Goal: Transaction & Acquisition: Purchase product/service

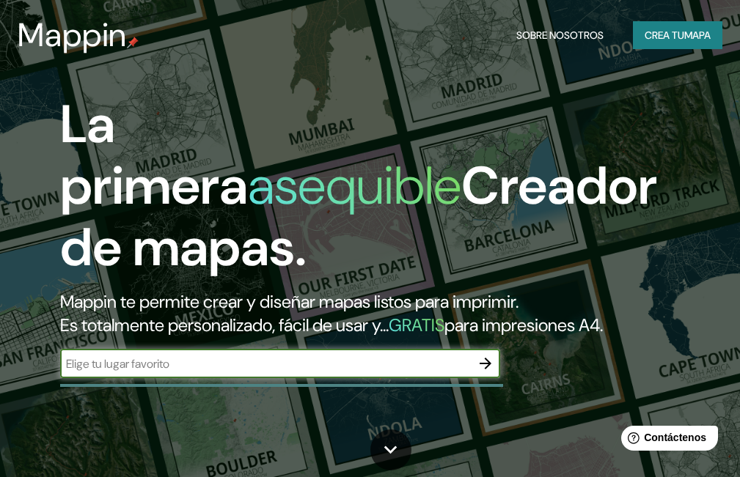
click at [487, 369] on icon "button" at bounding box center [485, 364] width 18 height 18
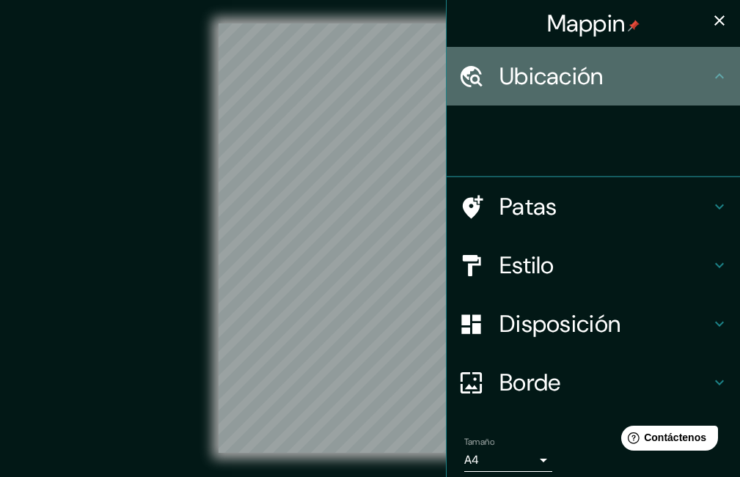
click at [586, 88] on font "Ubicación" at bounding box center [551, 76] width 104 height 31
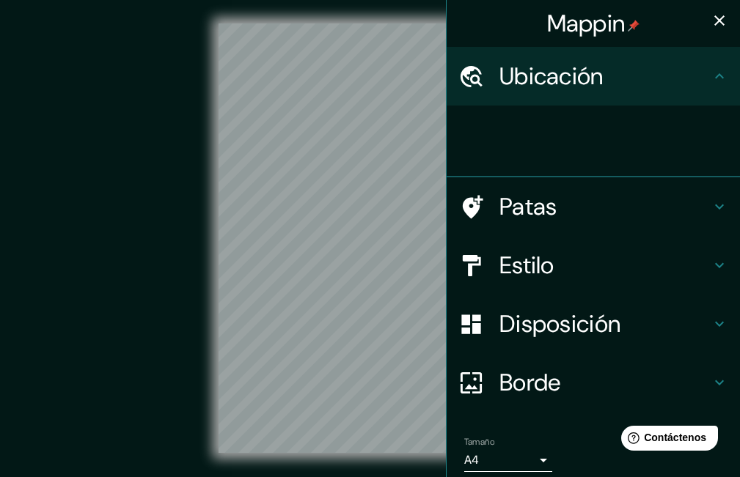
click at [715, 76] on icon at bounding box center [719, 75] width 9 height 5
click at [710, 79] on icon at bounding box center [719, 76] width 18 height 18
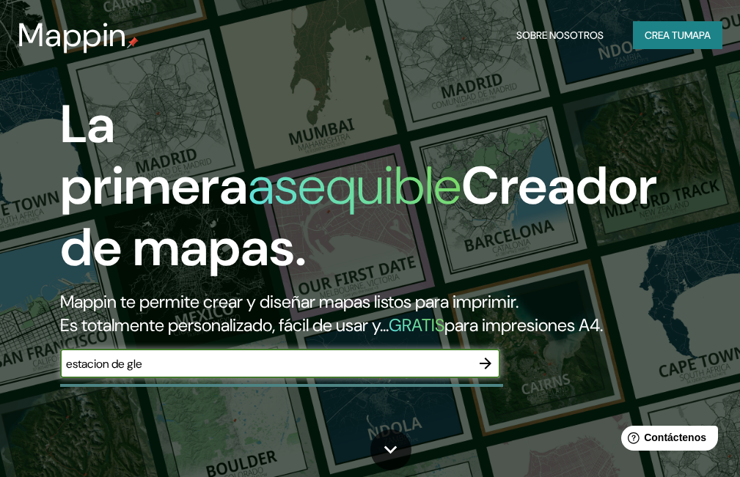
type input "estacion de glew"
click at [484, 362] on icon "button" at bounding box center [485, 364] width 18 height 18
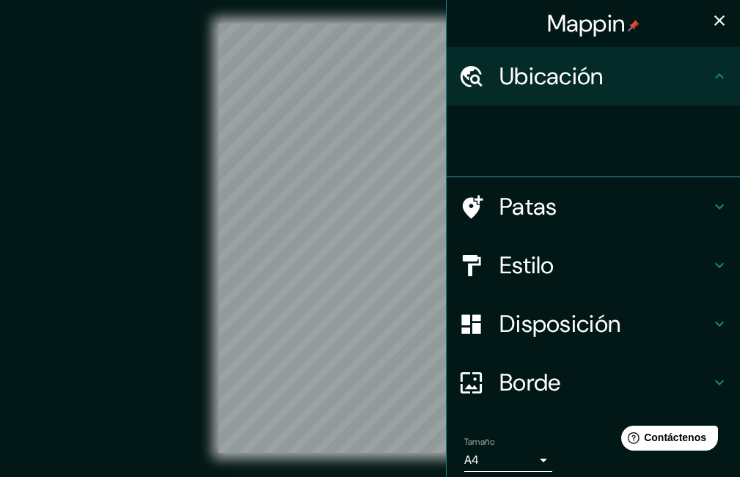
click at [61, 191] on div at bounding box center [370, 238] width 666 height 430
click at [685, 81] on h4 "Ubicación" at bounding box center [604, 76] width 211 height 29
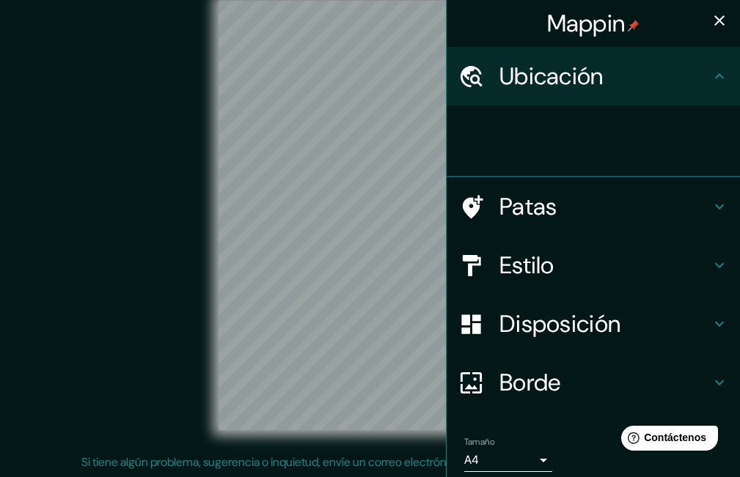
click at [161, 237] on div at bounding box center [370, 216] width 666 height 430
click at [473, 90] on div "Ubicación" at bounding box center [592, 76] width 293 height 59
click at [471, 89] on div "Ubicación" at bounding box center [592, 76] width 293 height 59
click at [463, 86] on icon at bounding box center [471, 77] width 26 height 26
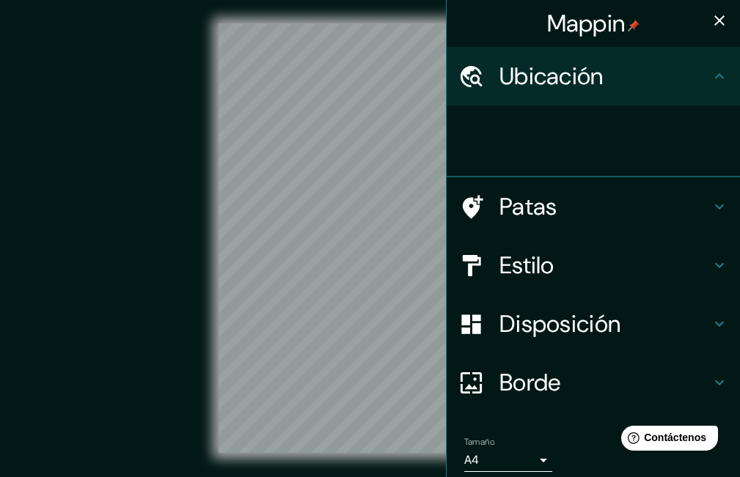
click at [472, 81] on div at bounding box center [478, 77] width 41 height 26
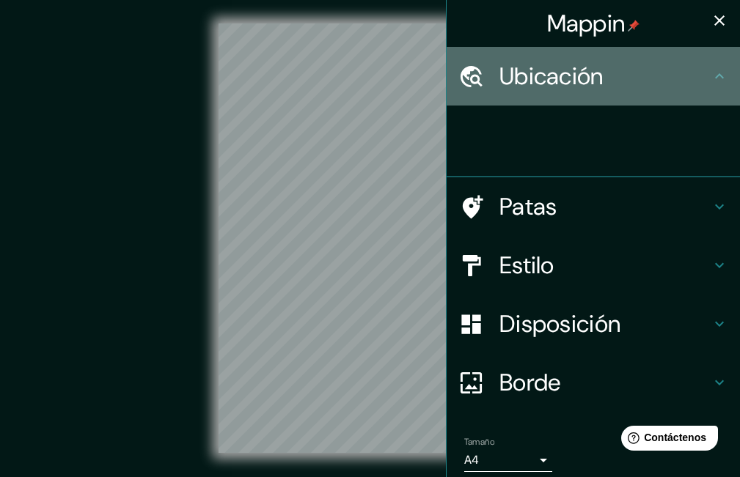
click at [472, 81] on icon at bounding box center [471, 77] width 26 height 26
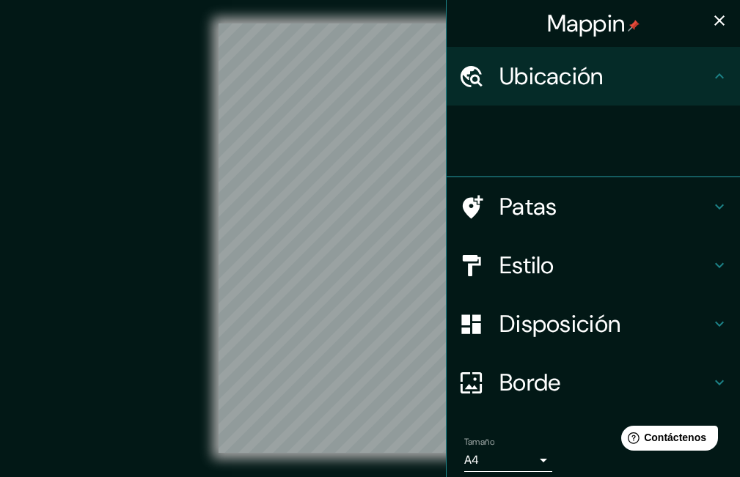
click at [472, 81] on icon at bounding box center [471, 77] width 26 height 26
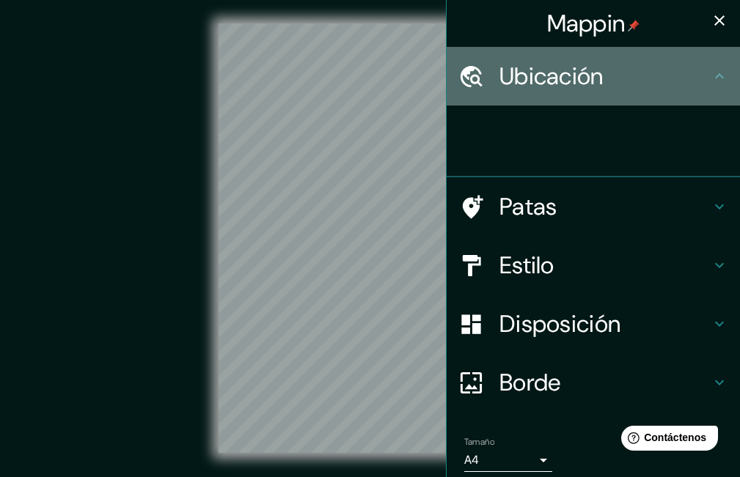
drag, startPoint x: 472, startPoint y: 81, endPoint x: 553, endPoint y: 78, distance: 81.4
click at [476, 78] on div at bounding box center [478, 77] width 41 height 26
click at [570, 75] on font "Ubicación" at bounding box center [551, 76] width 104 height 31
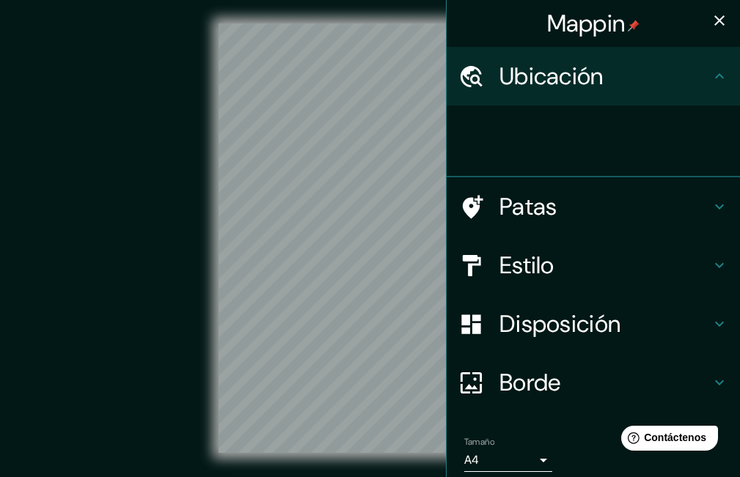
drag, startPoint x: 652, startPoint y: 73, endPoint x: 677, endPoint y: 73, distance: 24.2
click at [658, 73] on h4 "Ubicación" at bounding box center [604, 76] width 211 height 29
drag, startPoint x: 678, startPoint y: 73, endPoint x: 696, endPoint y: 73, distance: 17.6
click at [685, 73] on h4 "Ubicación" at bounding box center [604, 76] width 211 height 29
click at [710, 73] on icon at bounding box center [719, 76] width 18 height 18
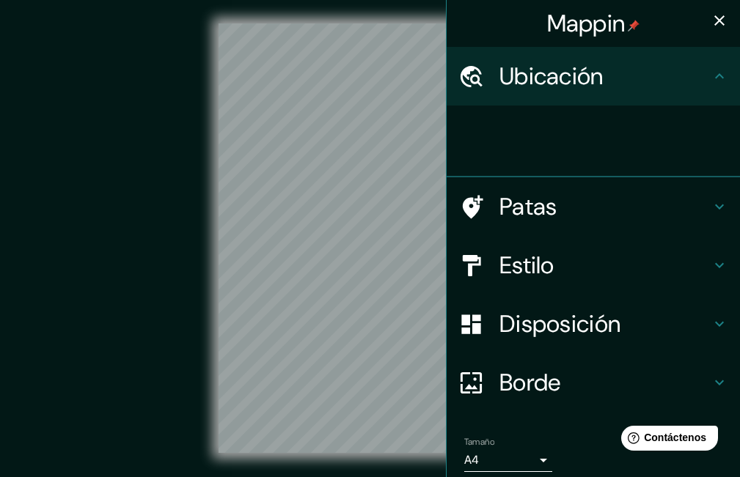
click at [710, 75] on icon at bounding box center [719, 76] width 18 height 18
click at [710, 79] on icon at bounding box center [719, 76] width 18 height 18
click at [710, 81] on icon at bounding box center [719, 76] width 18 height 18
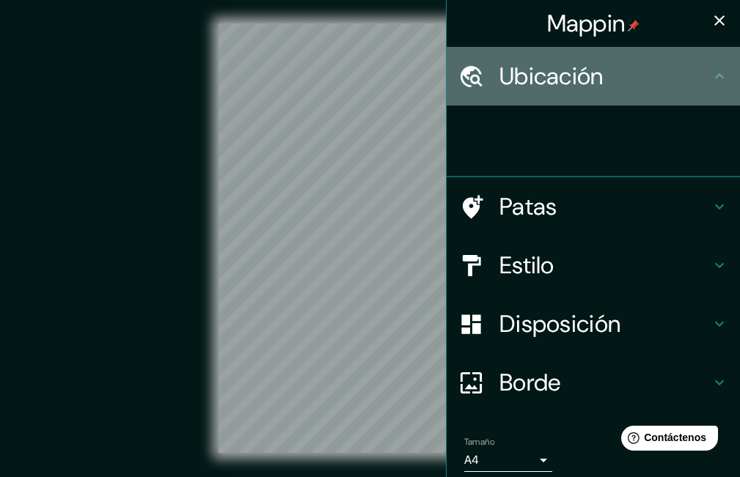
click at [710, 81] on icon at bounding box center [719, 76] width 18 height 18
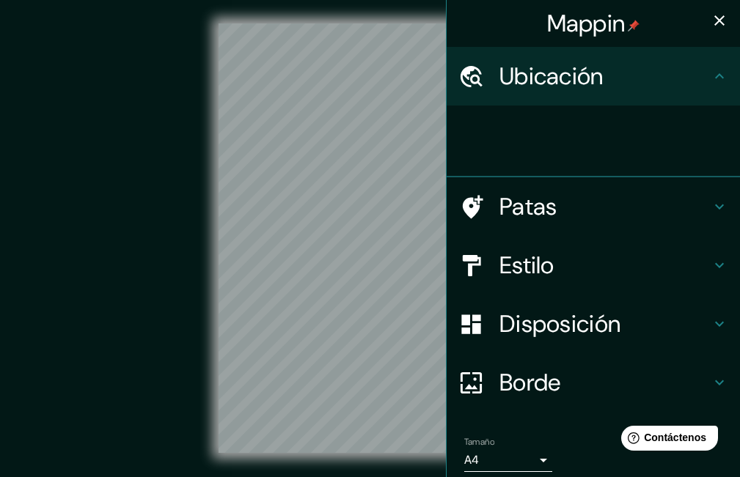
click at [707, 88] on div "Ubicación" at bounding box center [592, 76] width 293 height 59
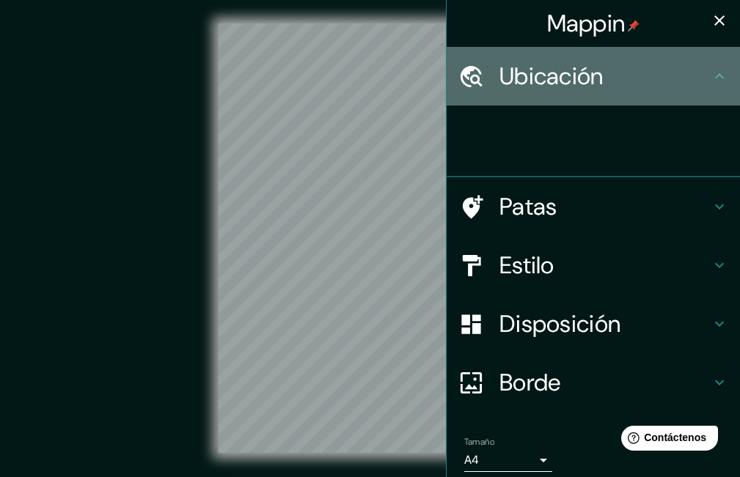
click at [707, 88] on div "Ubicación" at bounding box center [592, 76] width 293 height 59
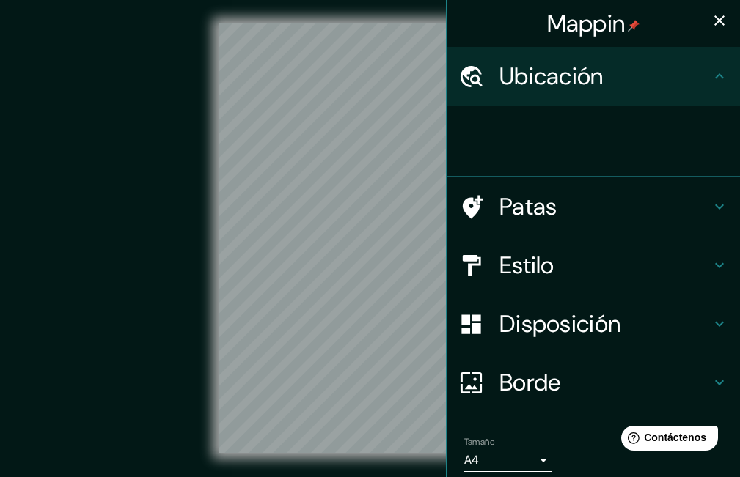
click at [707, 88] on div "Ubicación" at bounding box center [592, 76] width 293 height 59
click at [586, 57] on div "Ubicación" at bounding box center [592, 76] width 293 height 59
click at [583, 75] on font "Ubicación" at bounding box center [551, 76] width 104 height 31
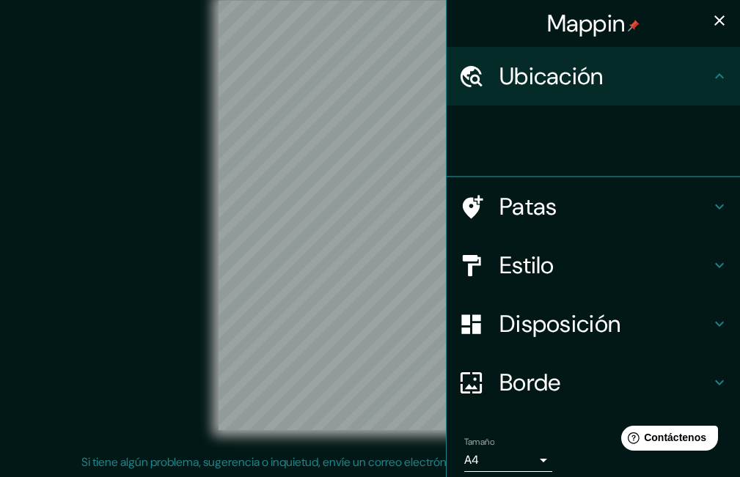
click at [182, 281] on div at bounding box center [370, 216] width 666 height 430
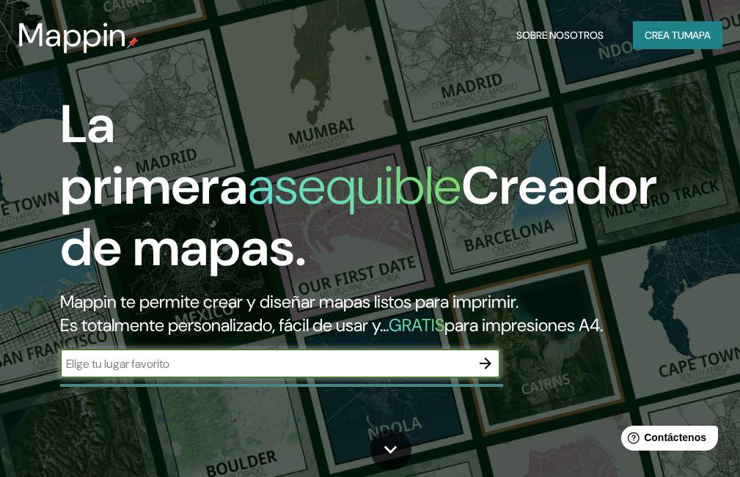
click at [490, 369] on icon "button" at bounding box center [485, 364] width 18 height 18
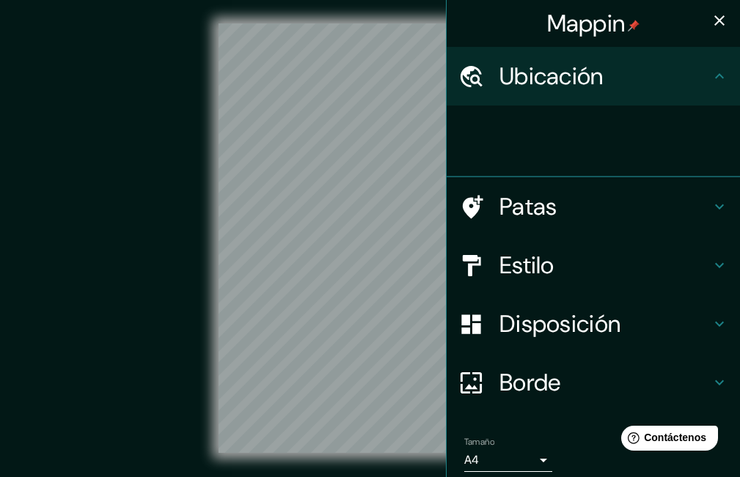
click at [710, 79] on icon at bounding box center [719, 76] width 18 height 18
click at [624, 36] on h4 "Mappin" at bounding box center [593, 23] width 93 height 29
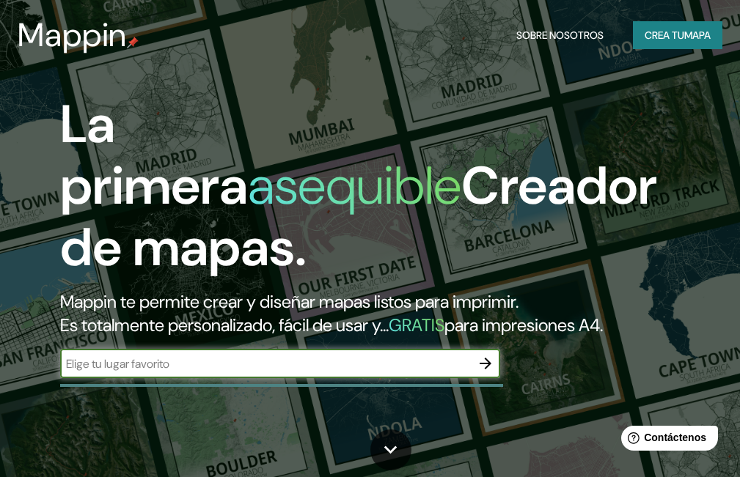
click at [484, 361] on icon "button" at bounding box center [485, 364] width 18 height 18
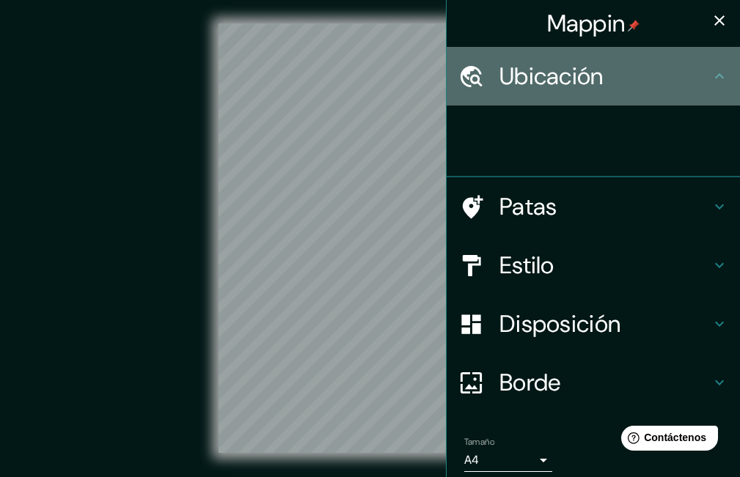
click at [710, 77] on icon at bounding box center [719, 76] width 18 height 18
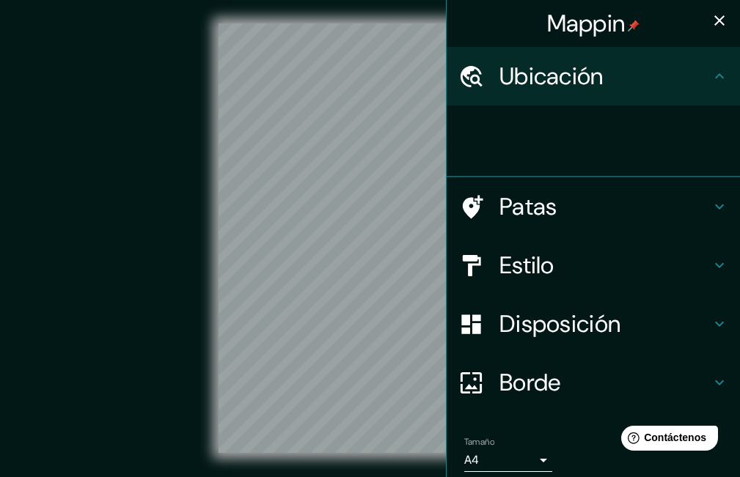
click at [712, 26] on icon "button" at bounding box center [719, 21] width 18 height 18
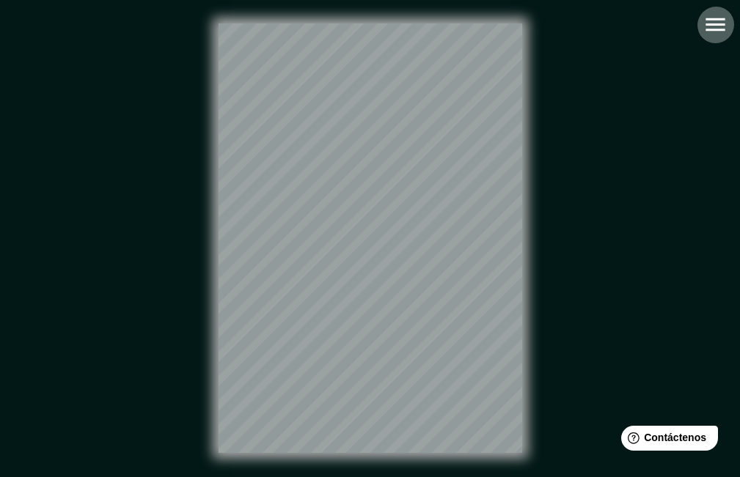
click at [701, 26] on button "button" at bounding box center [714, 24] width 37 height 37
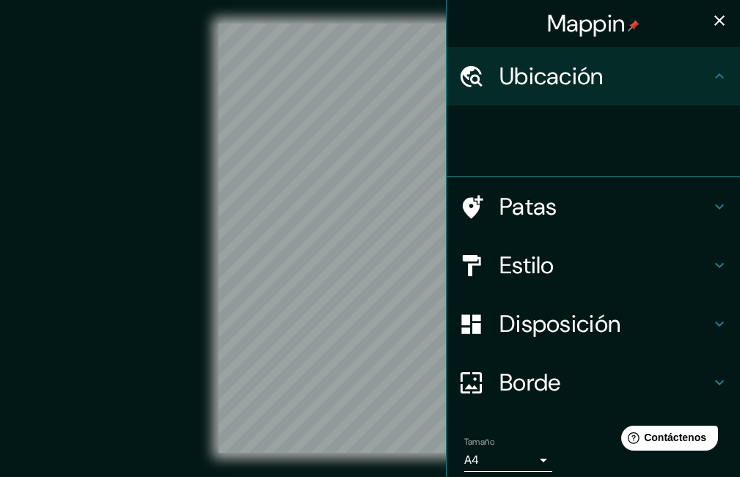
click at [714, 23] on icon "button" at bounding box center [719, 20] width 10 height 10
